Goal: Task Accomplishment & Management: Use online tool/utility

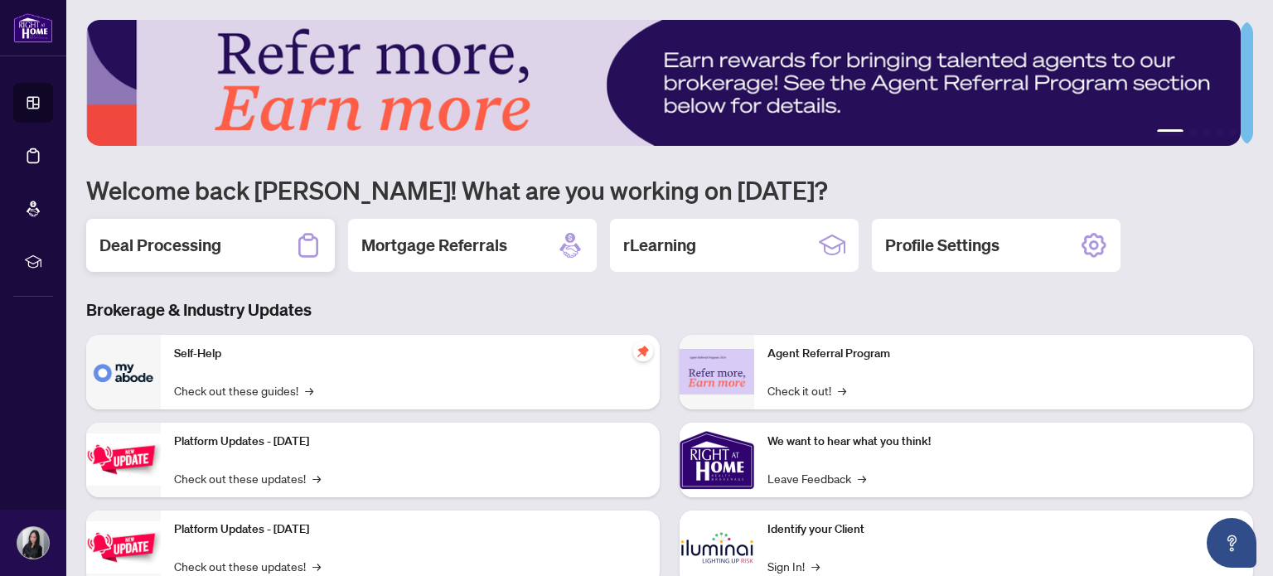
click at [202, 234] on h2 "Deal Processing" at bounding box center [160, 245] width 122 height 23
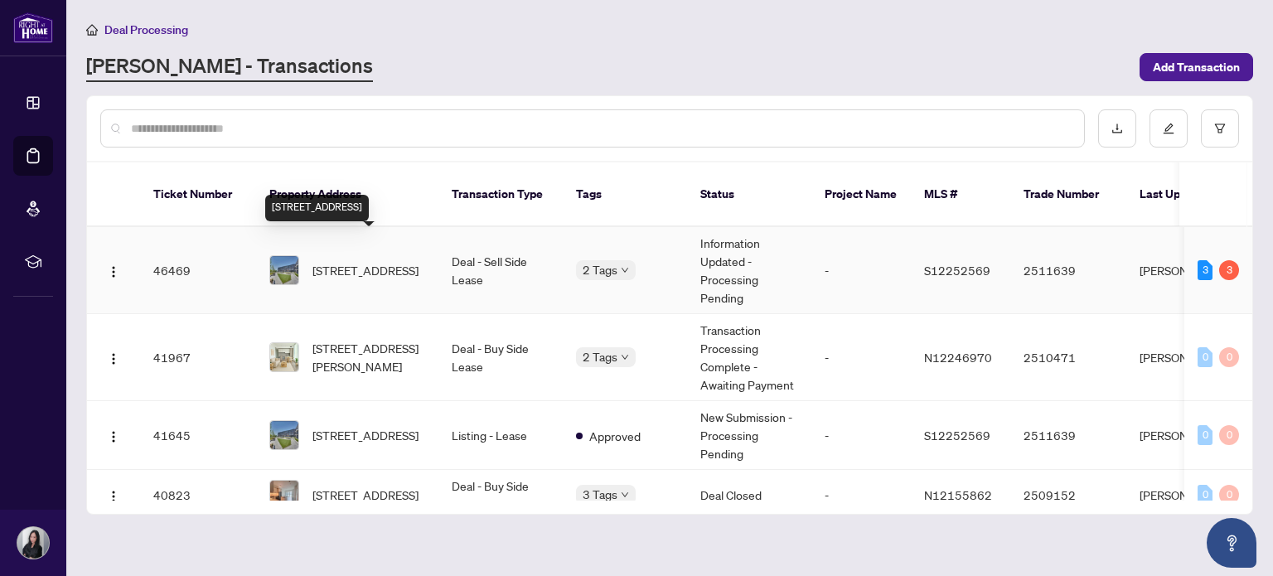
click at [368, 261] on span "306-430 Essa Rd, Barrie, Ontario L9J 0M1, Canada" at bounding box center [365, 270] width 106 height 18
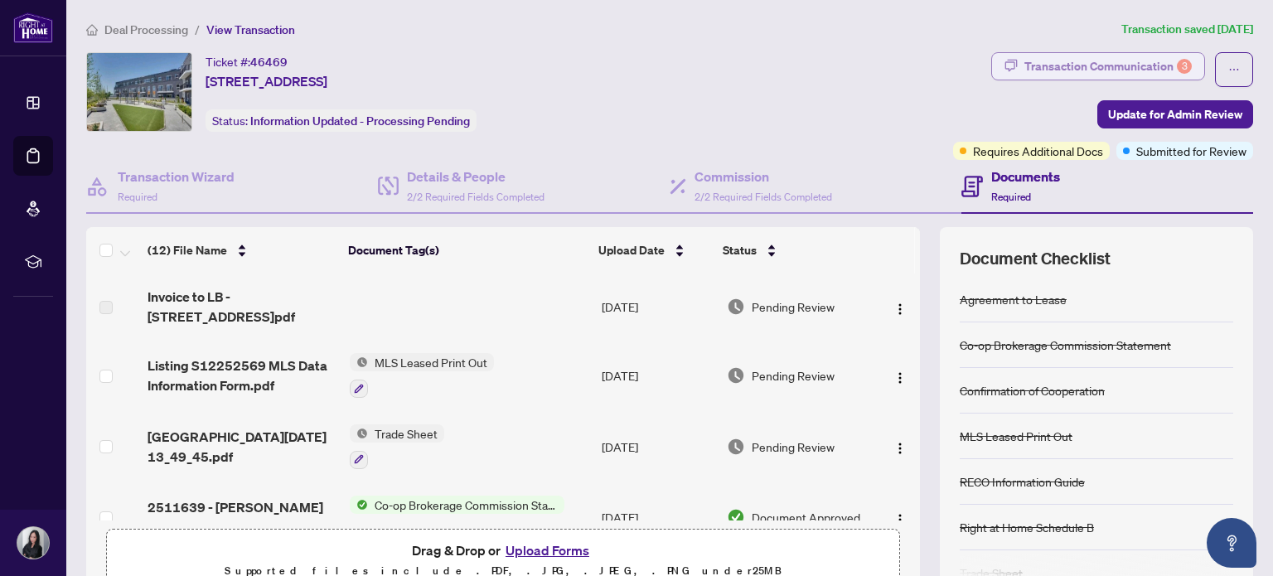
click at [1094, 64] on div "Transaction Communication 3" at bounding box center [1107, 66] width 167 height 27
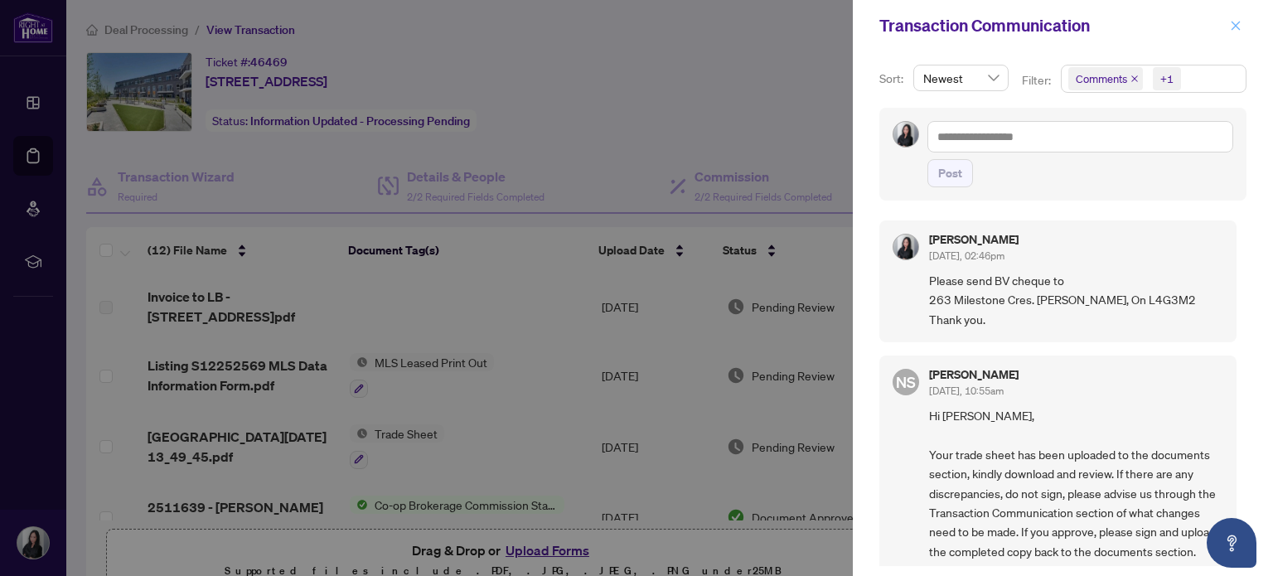
click at [1230, 28] on icon "close" at bounding box center [1236, 26] width 12 height 12
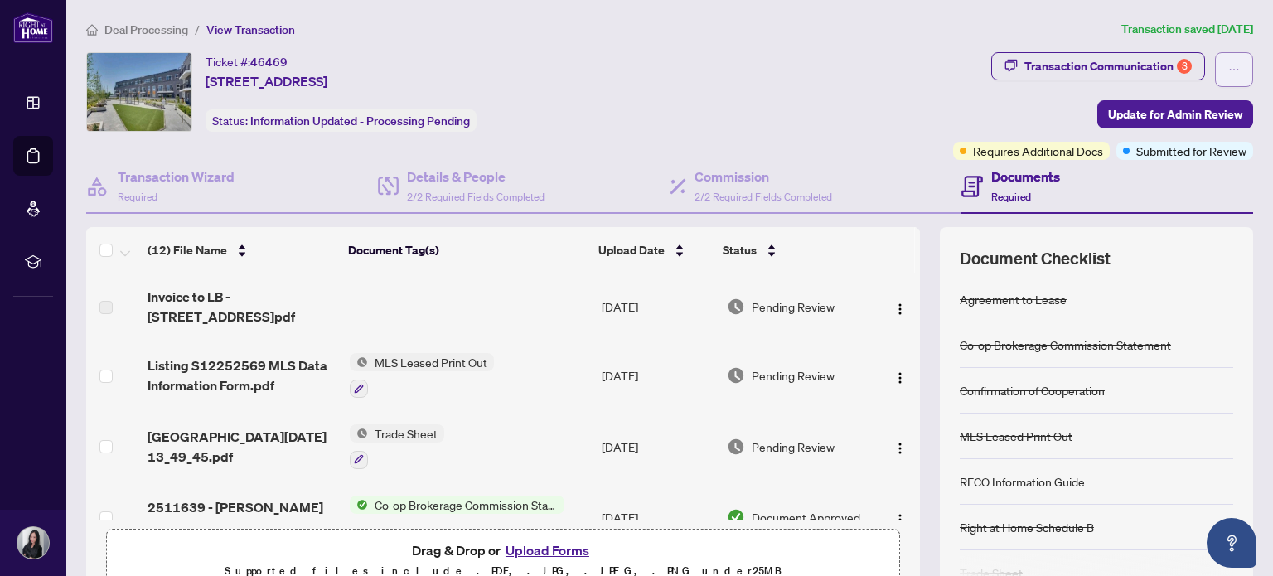
click at [1228, 66] on icon "ellipsis" at bounding box center [1234, 70] width 12 height 12
click at [863, 95] on div "Ticket #: 46469 306-430 Essa Rd, Barrie, Ontario L9J 0M1, Canada Status: Inform…" at bounding box center [516, 92] width 860 height 80
click at [1124, 104] on span "Update for Admin Review" at bounding box center [1175, 114] width 134 height 27
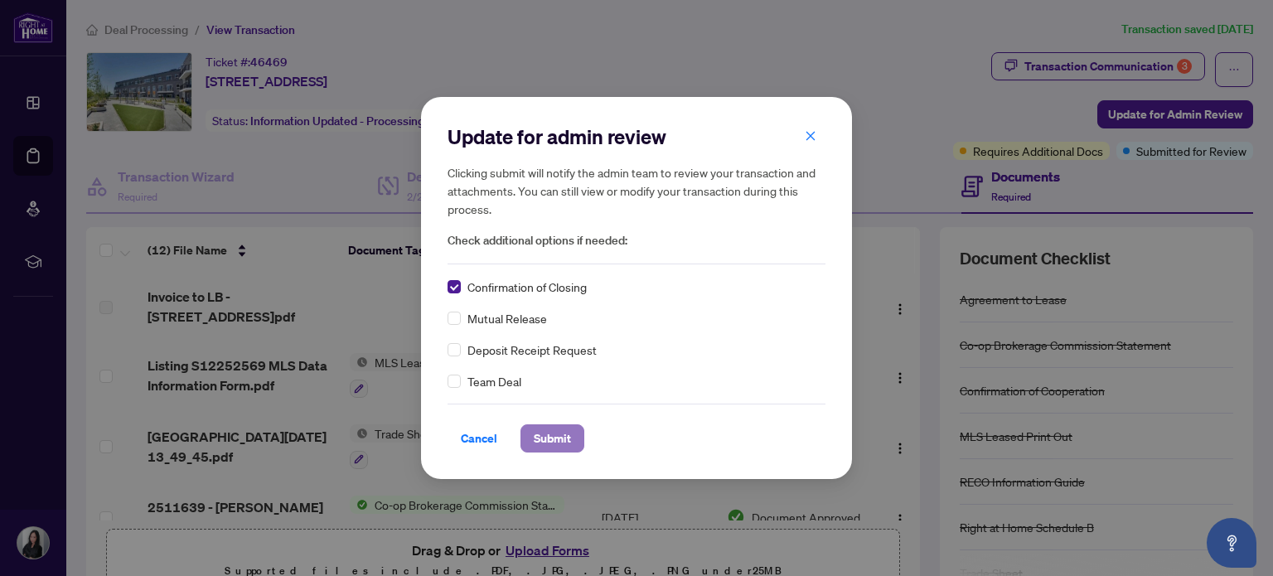
click at [557, 434] on span "Submit" at bounding box center [552, 438] width 37 height 27
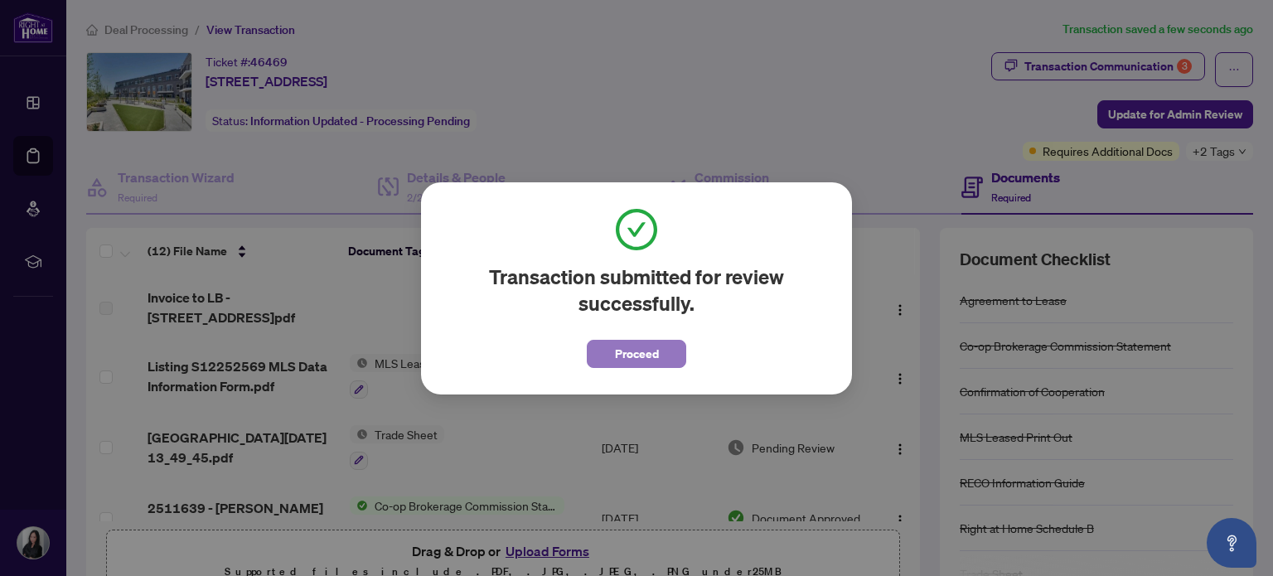
click at [650, 358] on span "Proceed" at bounding box center [637, 354] width 44 height 27
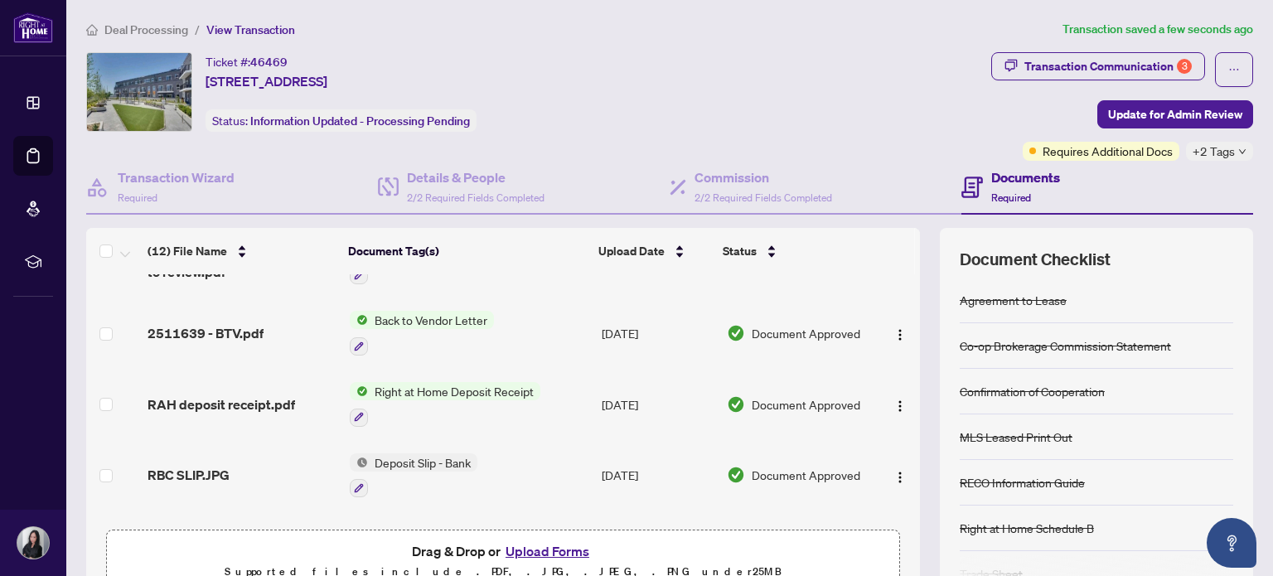
scroll to position [331, 0]
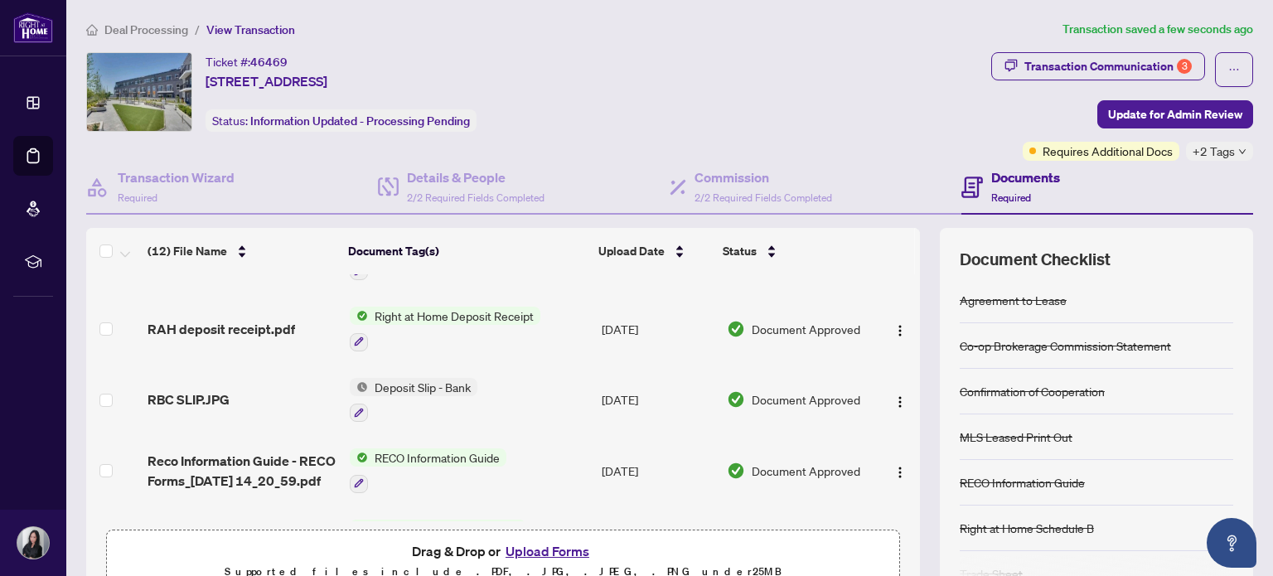
click at [143, 29] on span "Deal Processing" at bounding box center [146, 29] width 84 height 15
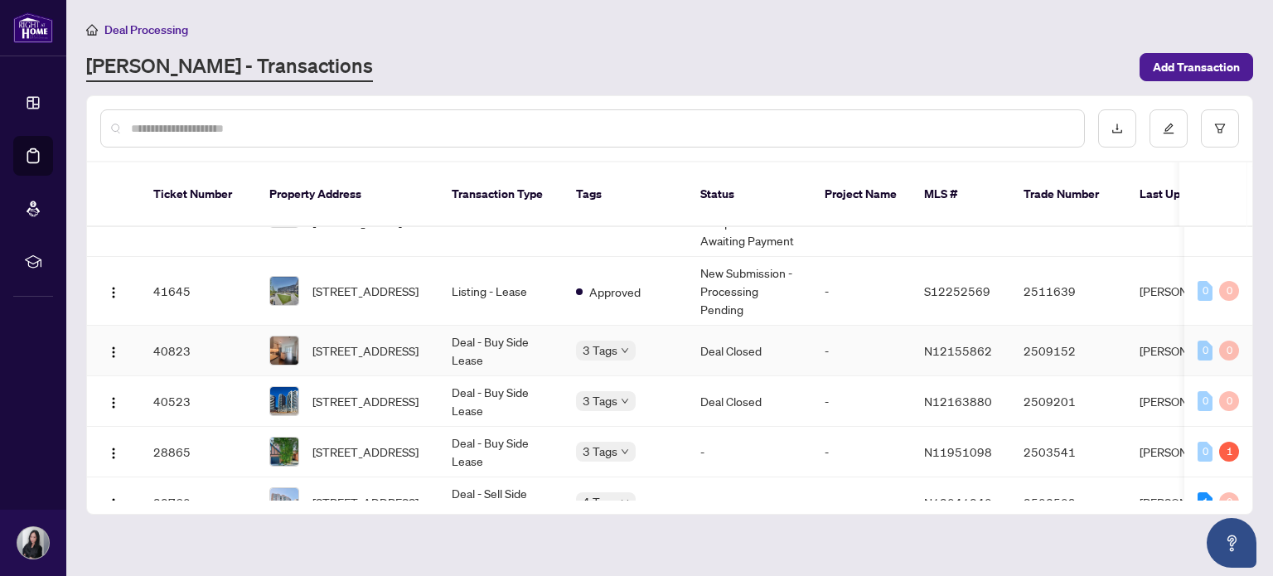
scroll to position [166, 0]
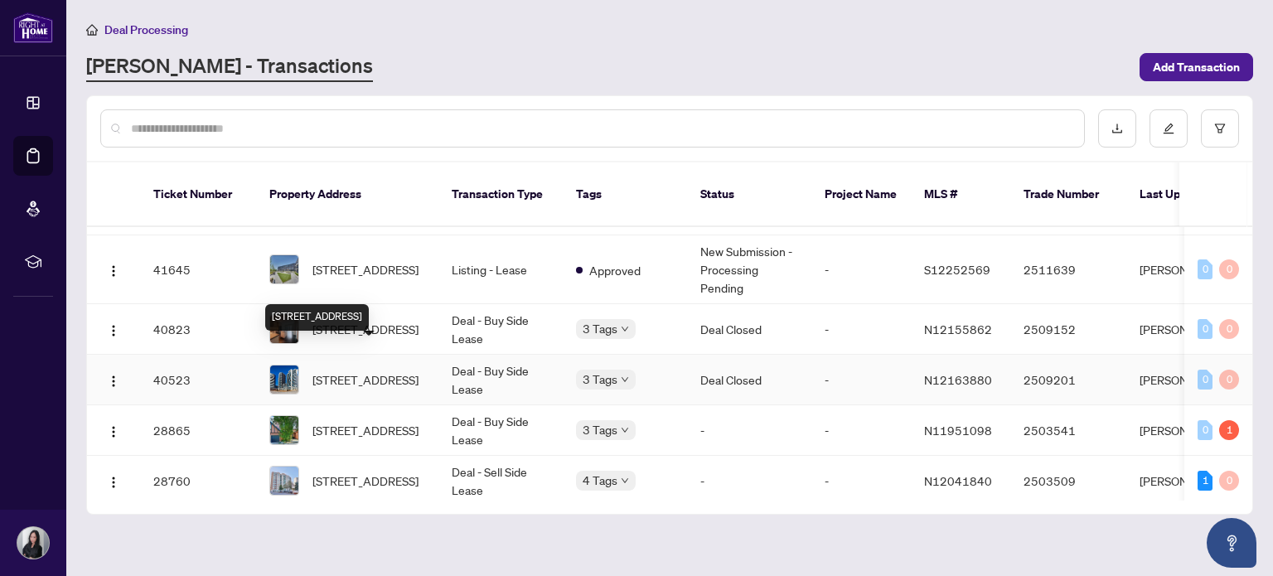
click at [381, 370] on span "931-7161 Yonge St, Markham, Ontario L3T 0C8, Canada" at bounding box center [365, 379] width 106 height 18
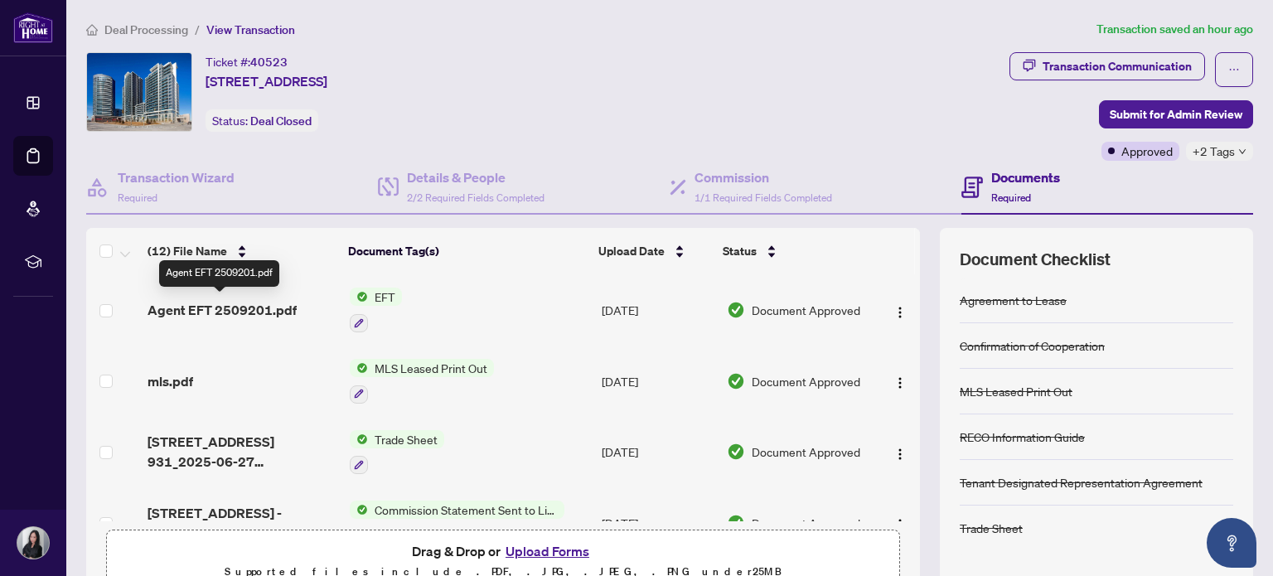
click at [255, 307] on span "Agent EFT 2509201.pdf" at bounding box center [221, 310] width 149 height 20
